Goal: Check status: Check status

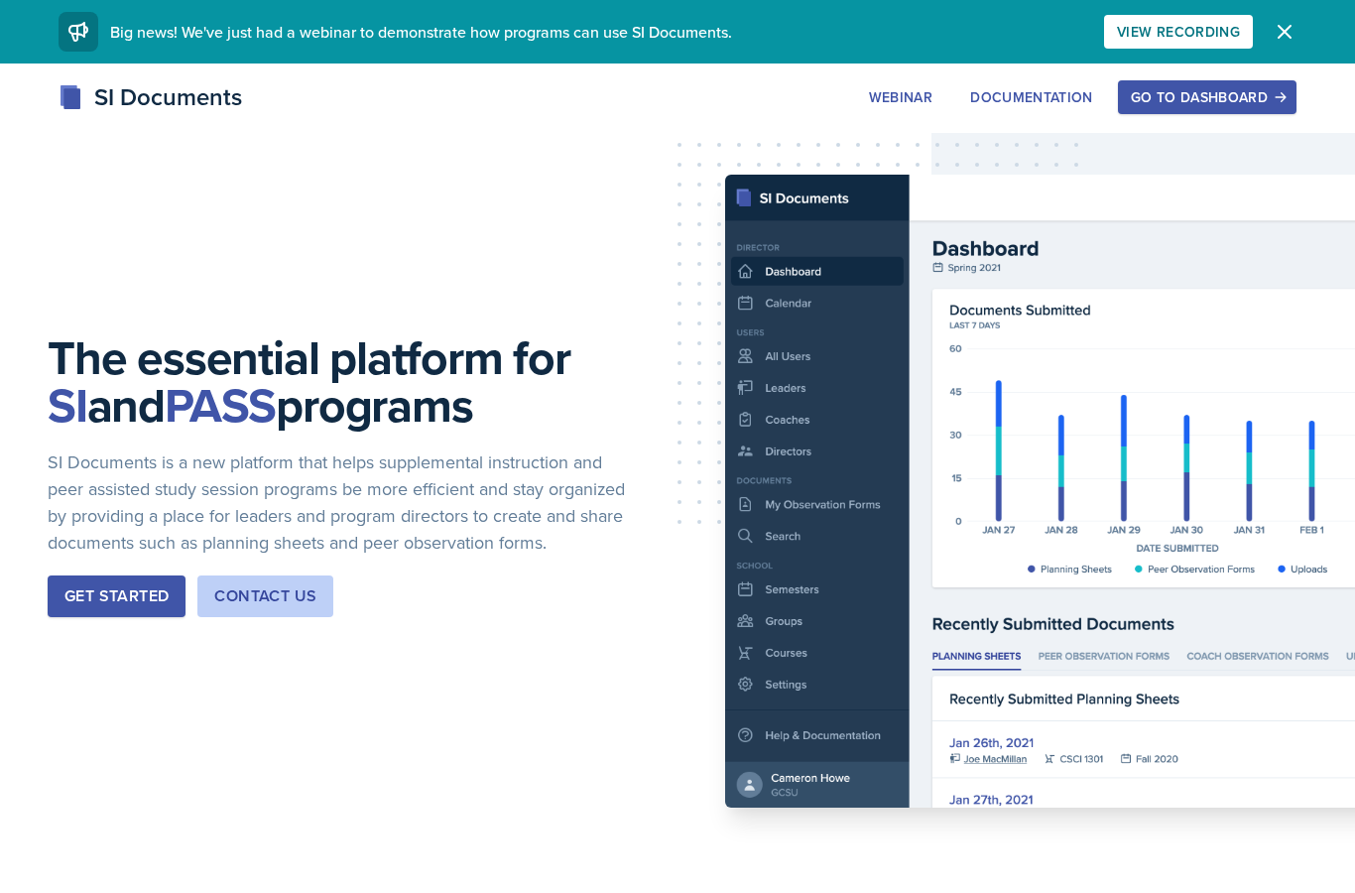
click at [1238, 91] on div "Go to Dashboard" at bounding box center [1207, 97] width 153 height 16
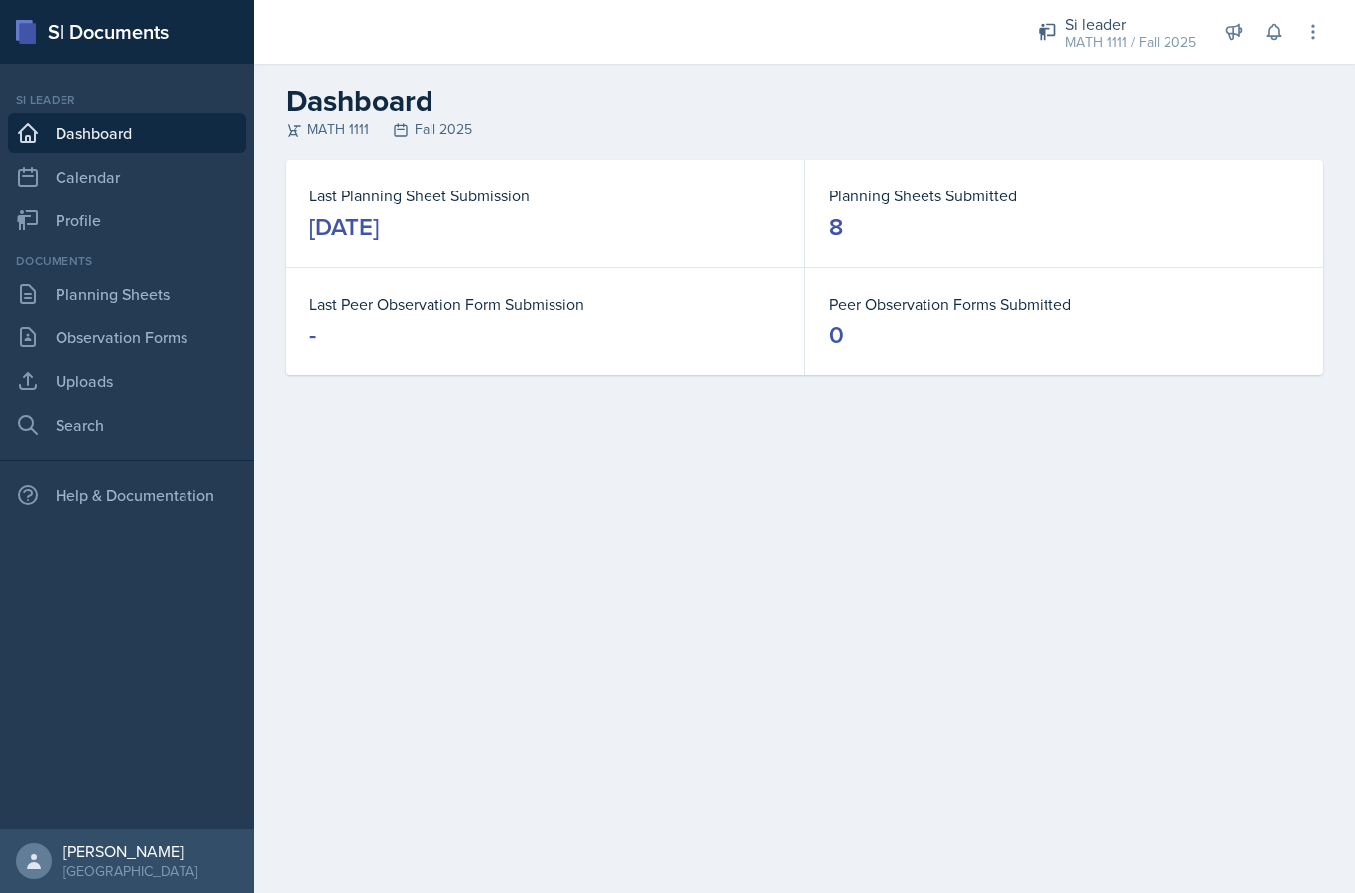
click at [89, 306] on link "Planning Sheets" at bounding box center [127, 294] width 238 height 40
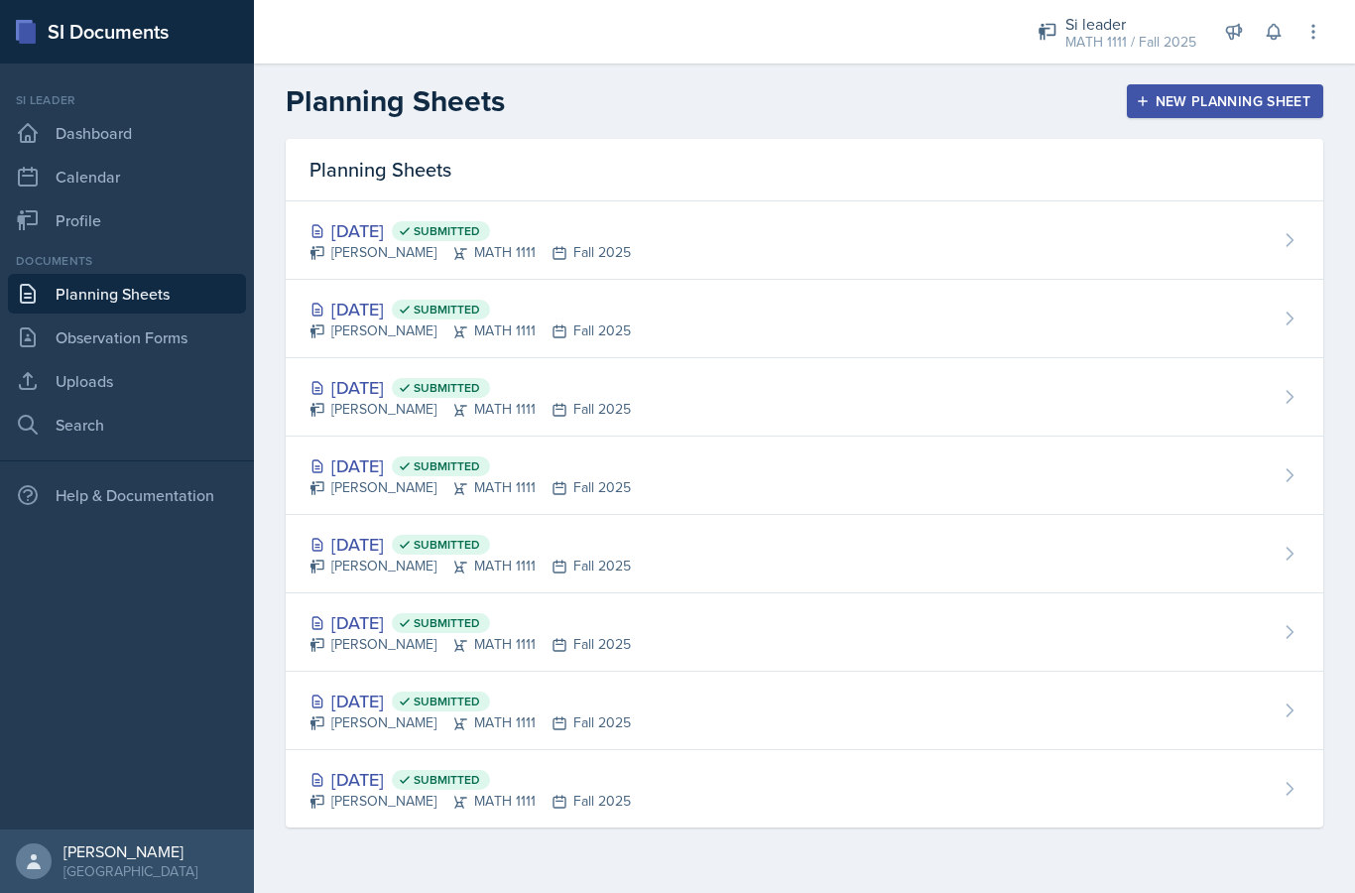
click at [352, 396] on div "[DATE] Submitted" at bounding box center [470, 387] width 321 height 27
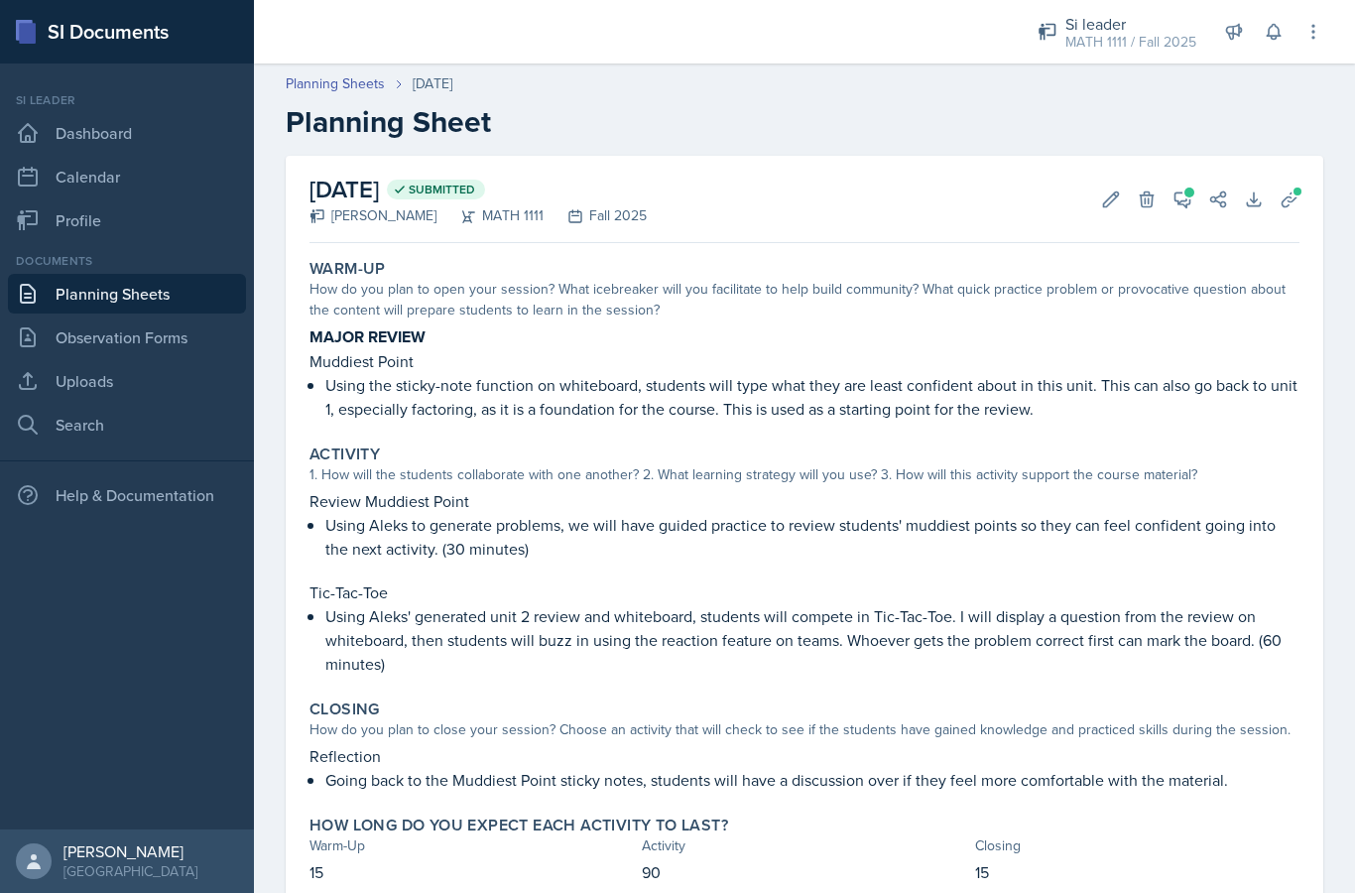
click at [1259, 198] on icon at bounding box center [1254, 200] width 20 height 20
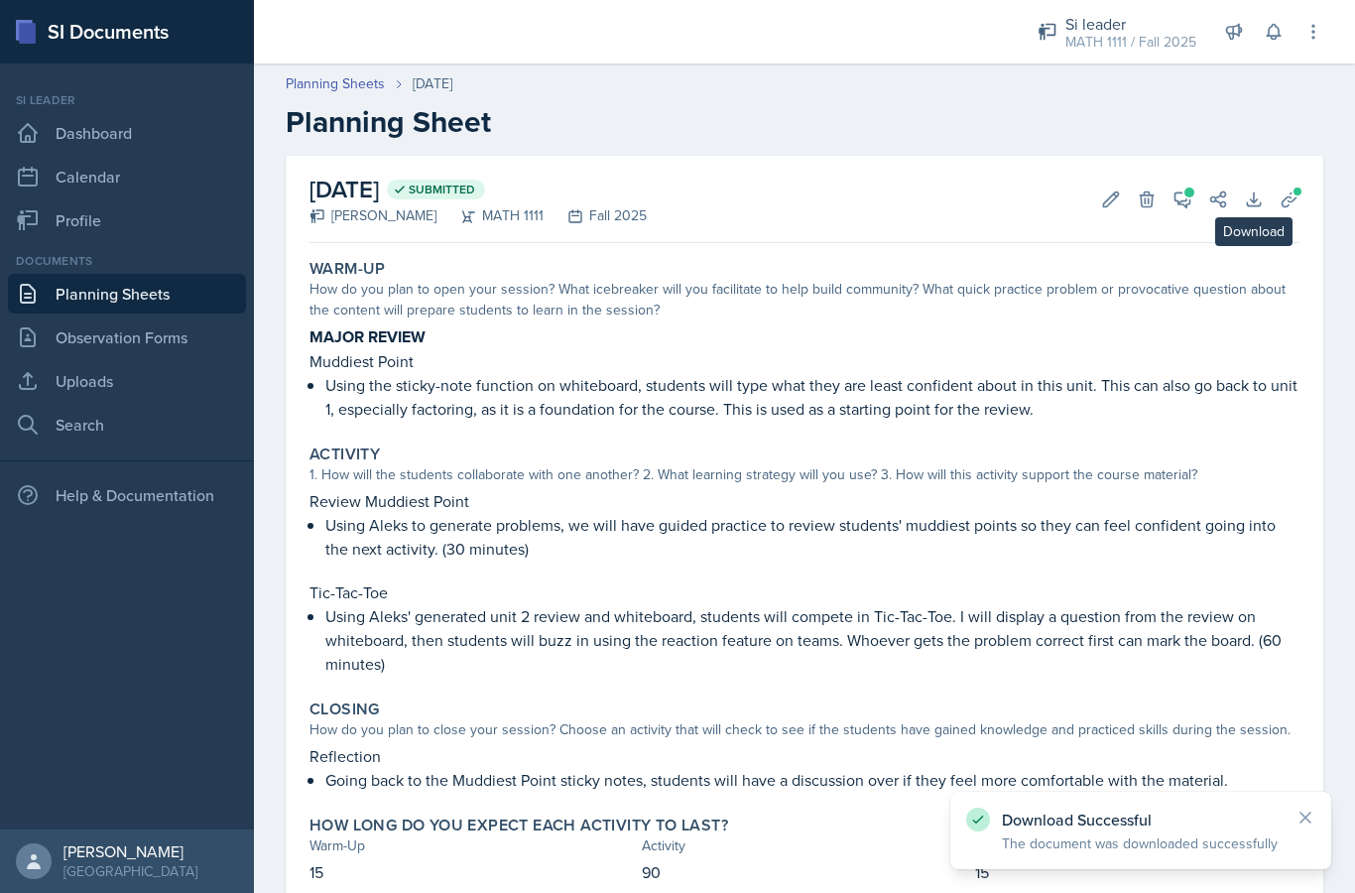
click at [1292, 198] on icon at bounding box center [1290, 200] width 20 height 20
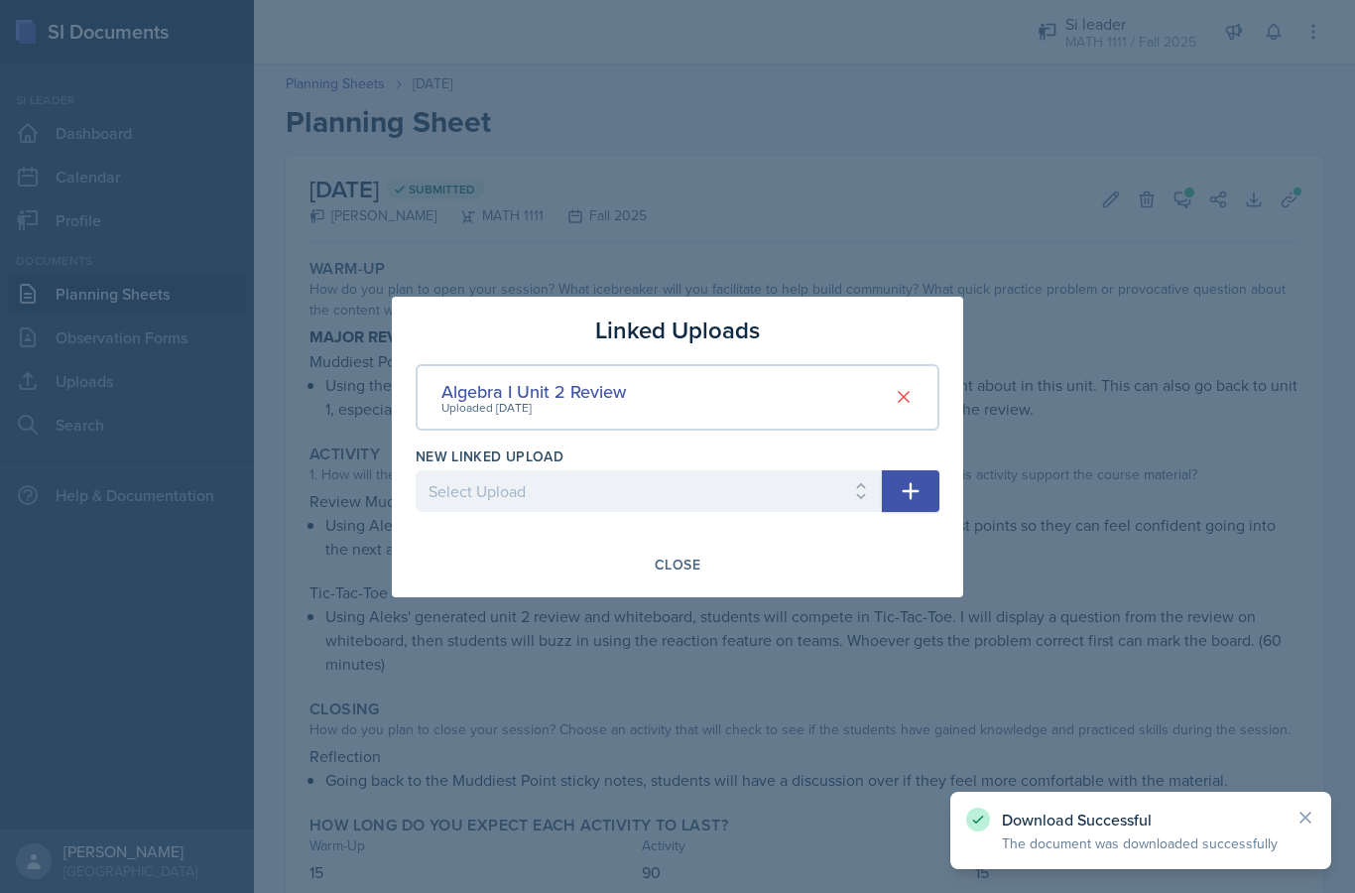
click at [464, 395] on div "Algebra I Unit 2 Review" at bounding box center [534, 391] width 185 height 27
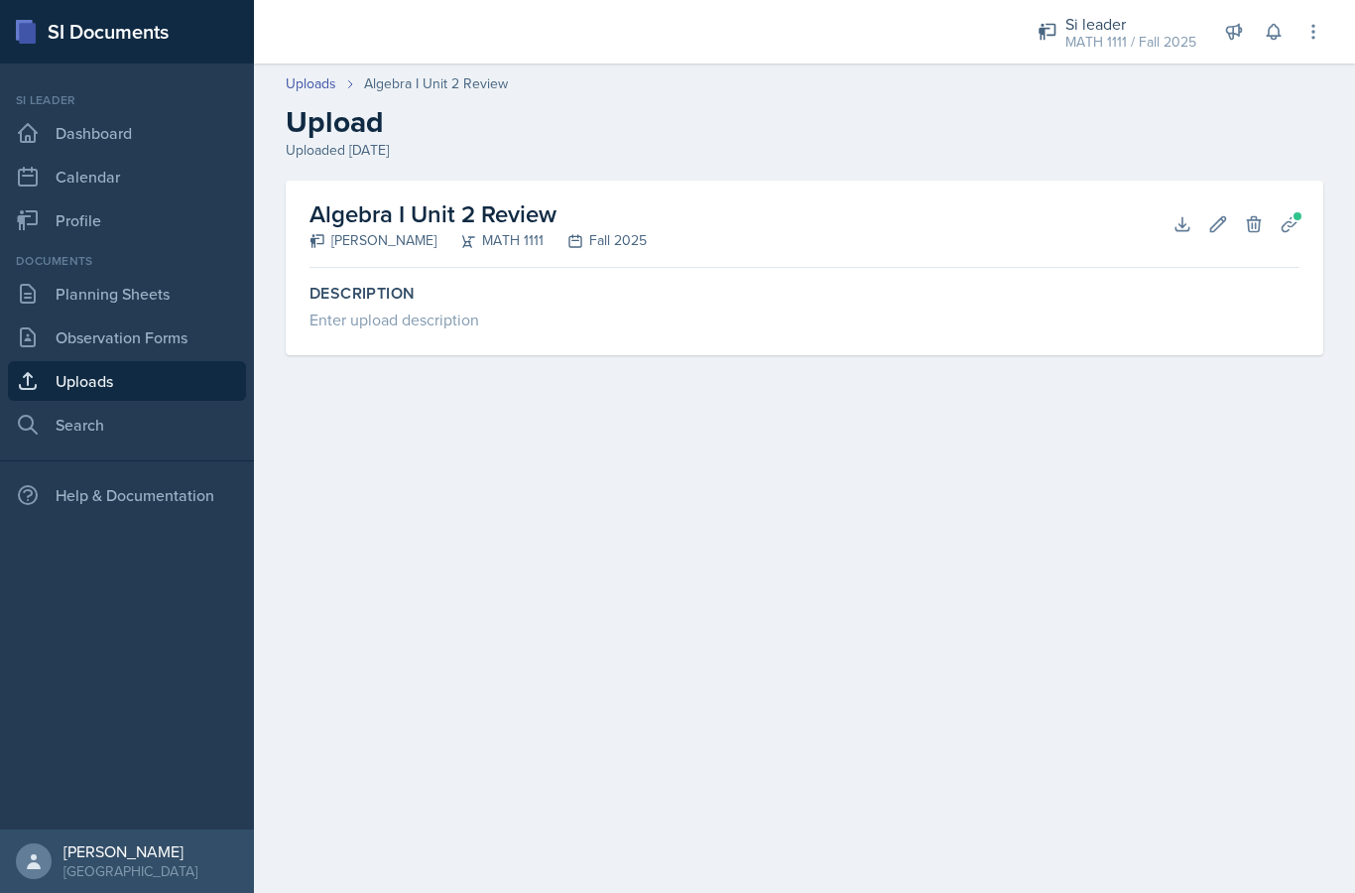
click at [1186, 230] on icon at bounding box center [1182, 223] width 13 height 13
